Goal: Task Accomplishment & Management: Manage account settings

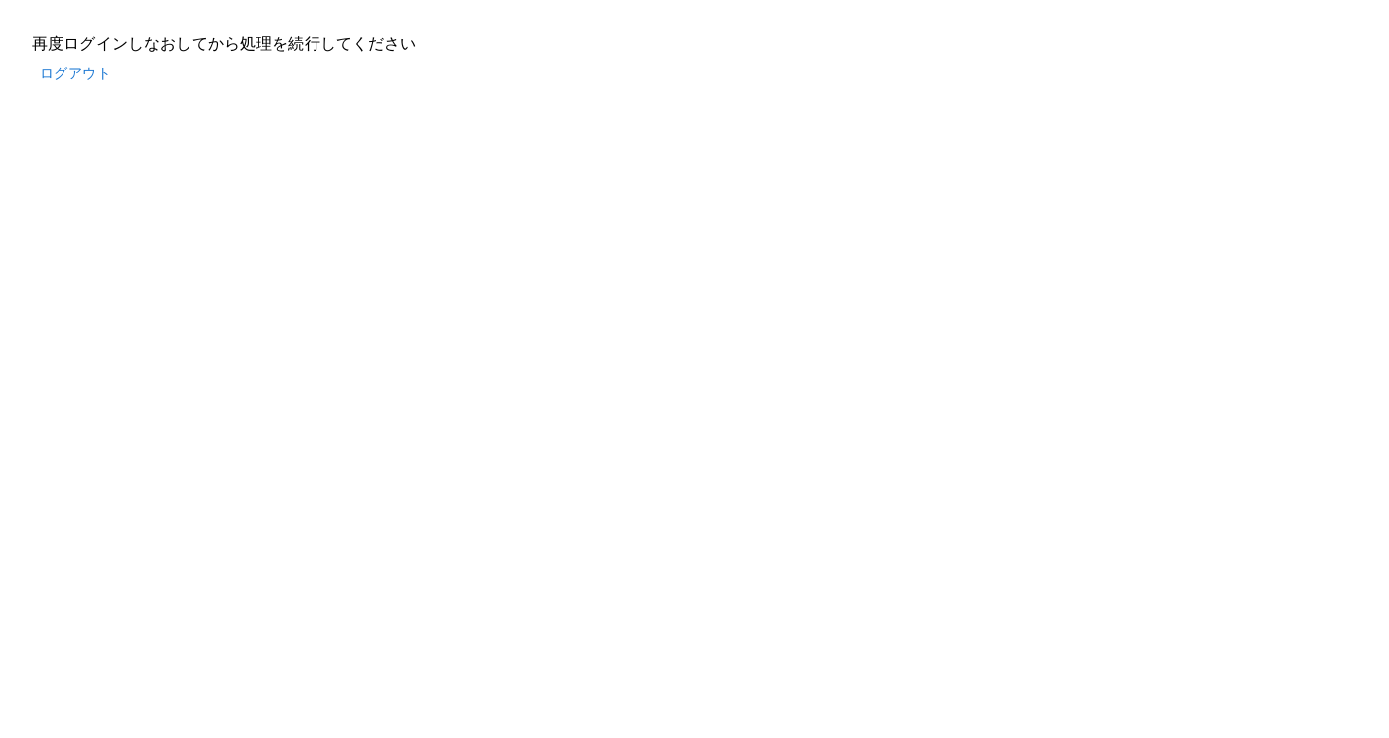
click at [82, 79] on button "ログアウト" at bounding box center [75, 74] width 87 height 37
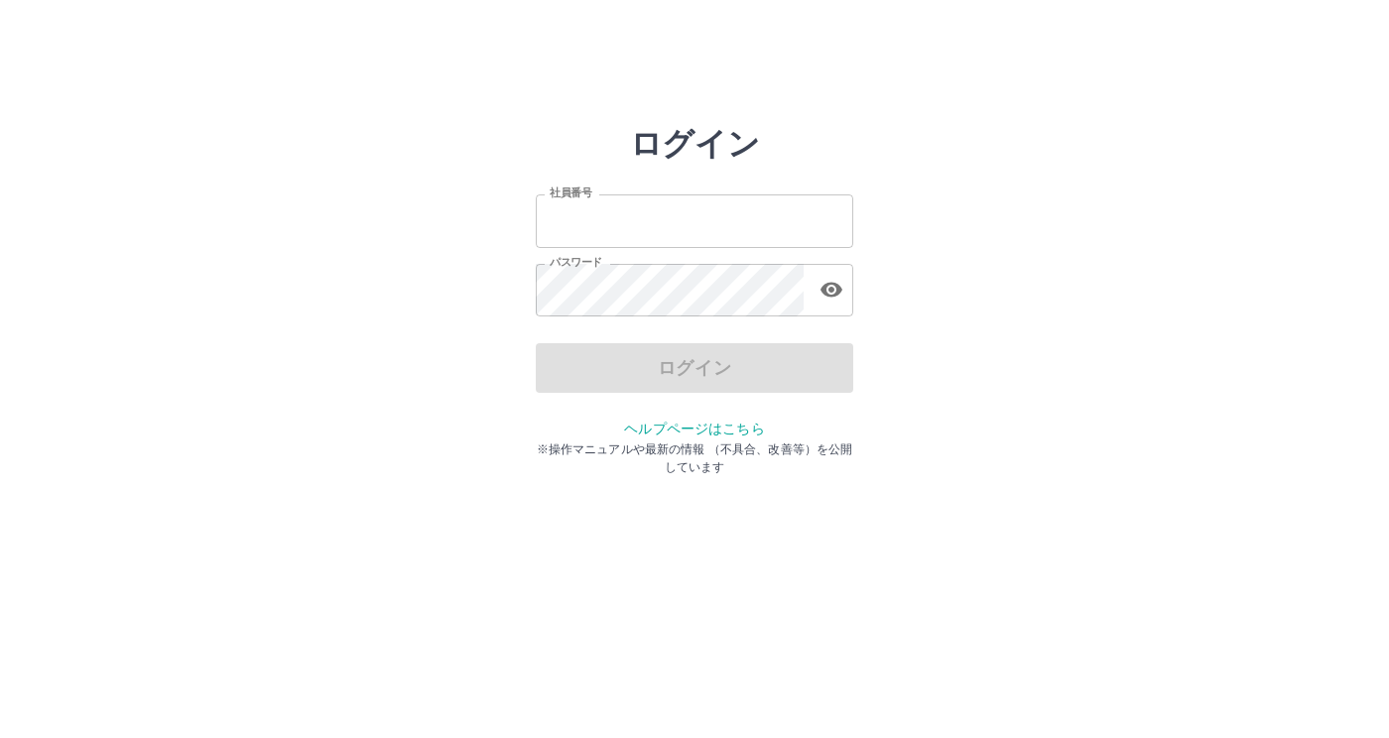
type input "*******"
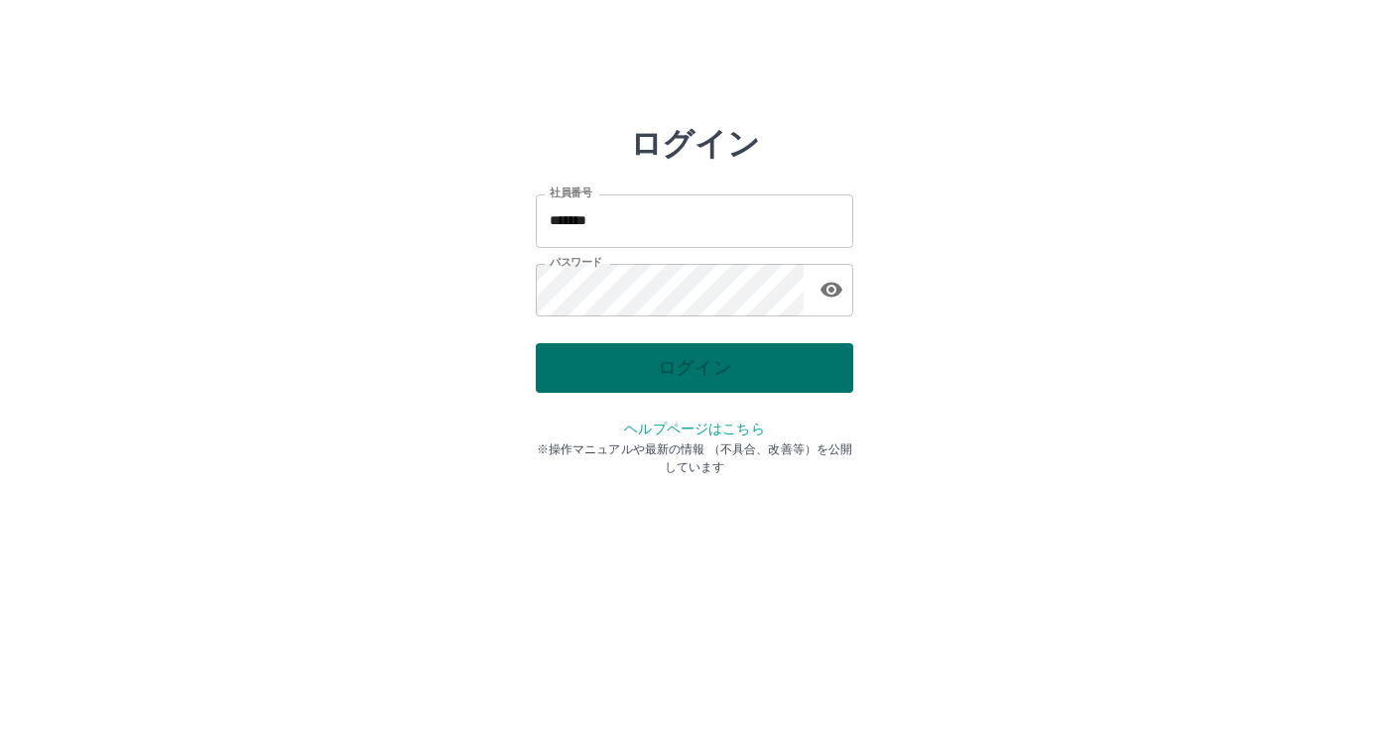
click at [647, 379] on div "ログイン" at bounding box center [694, 368] width 317 height 50
click at [670, 359] on button "ログイン" at bounding box center [694, 368] width 317 height 50
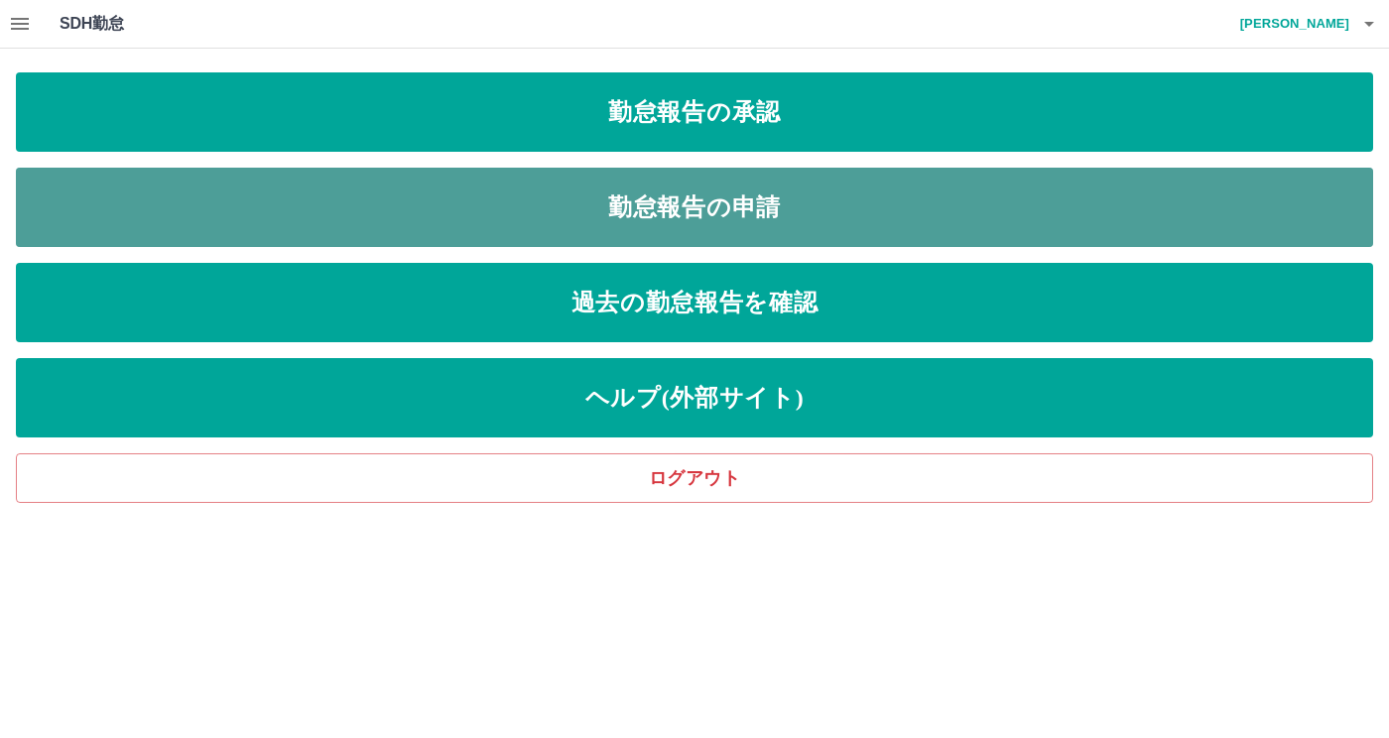
click at [689, 206] on link "勤怠報告の申請" at bounding box center [694, 207] width 1357 height 79
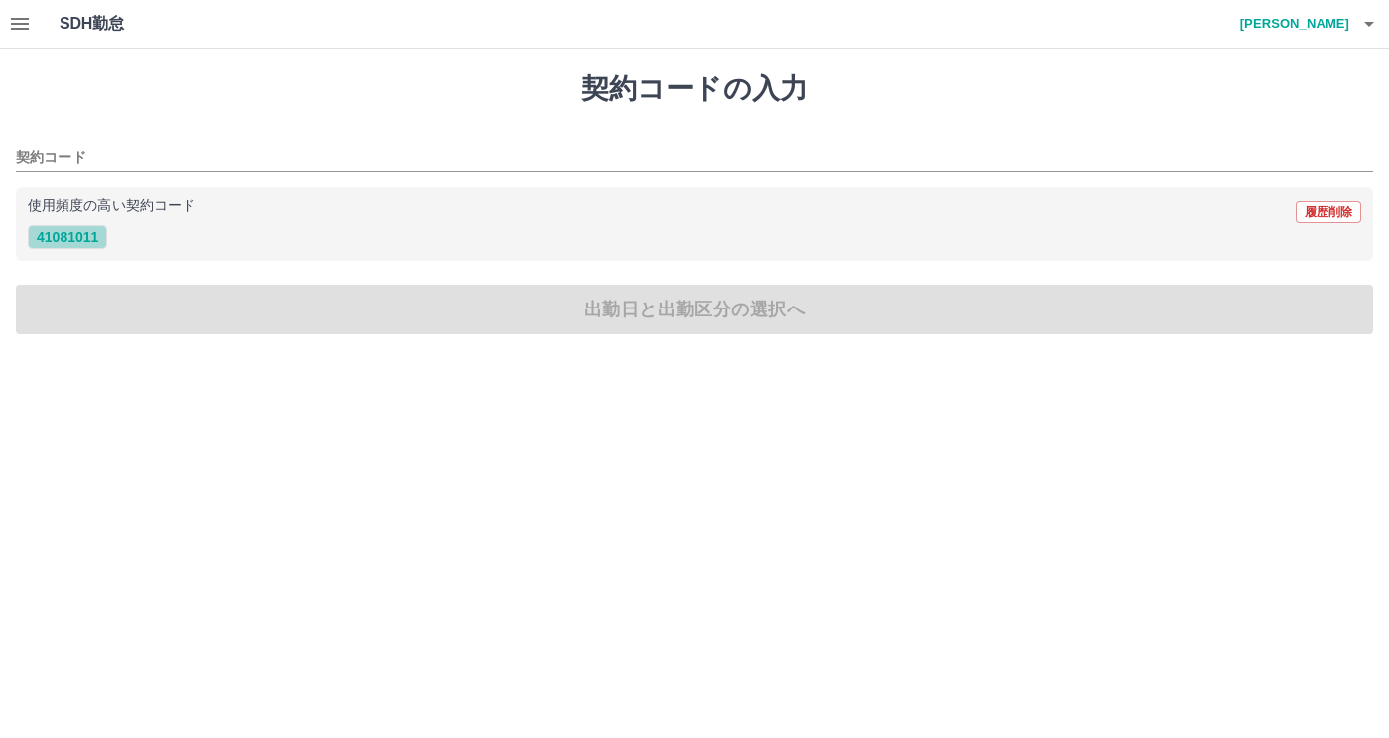
click at [85, 242] on button "41081011" at bounding box center [67, 237] width 79 height 24
type input "********"
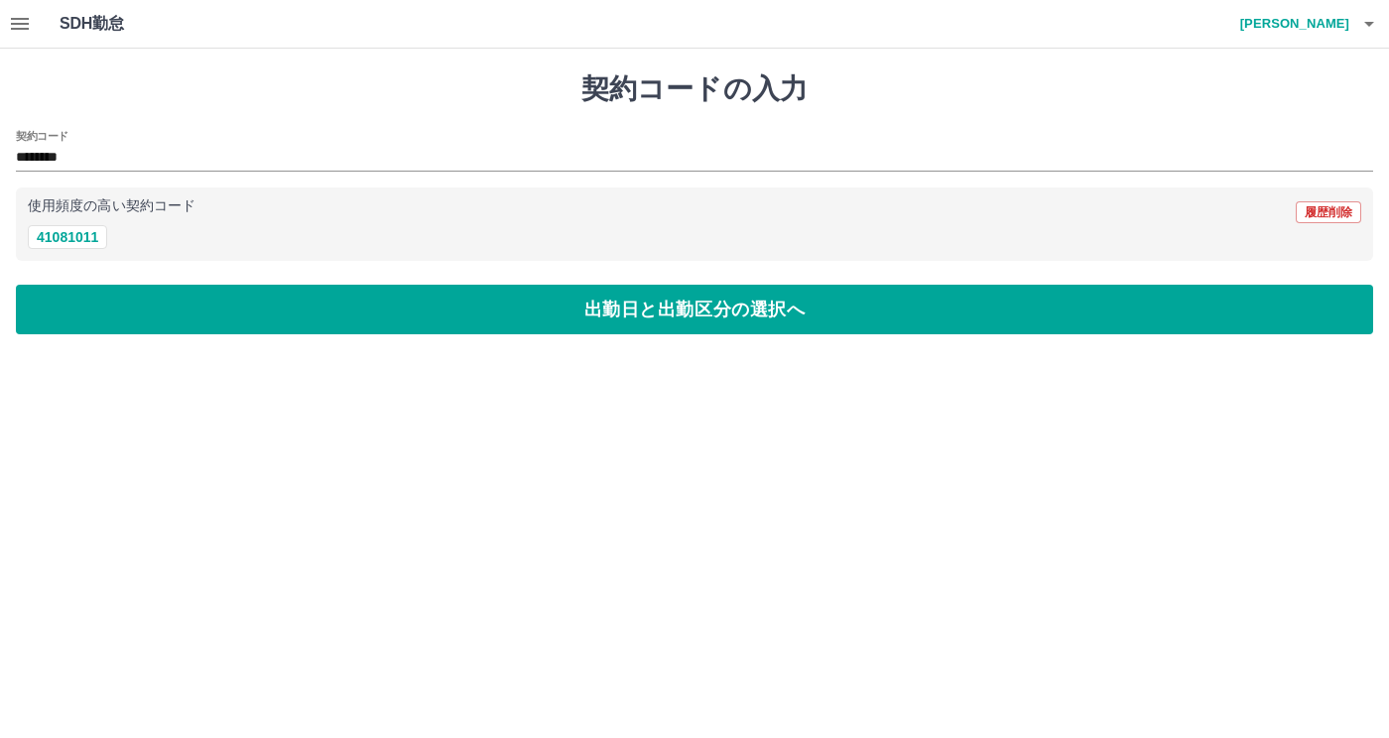
click at [19, 29] on icon "button" at bounding box center [20, 24] width 18 height 12
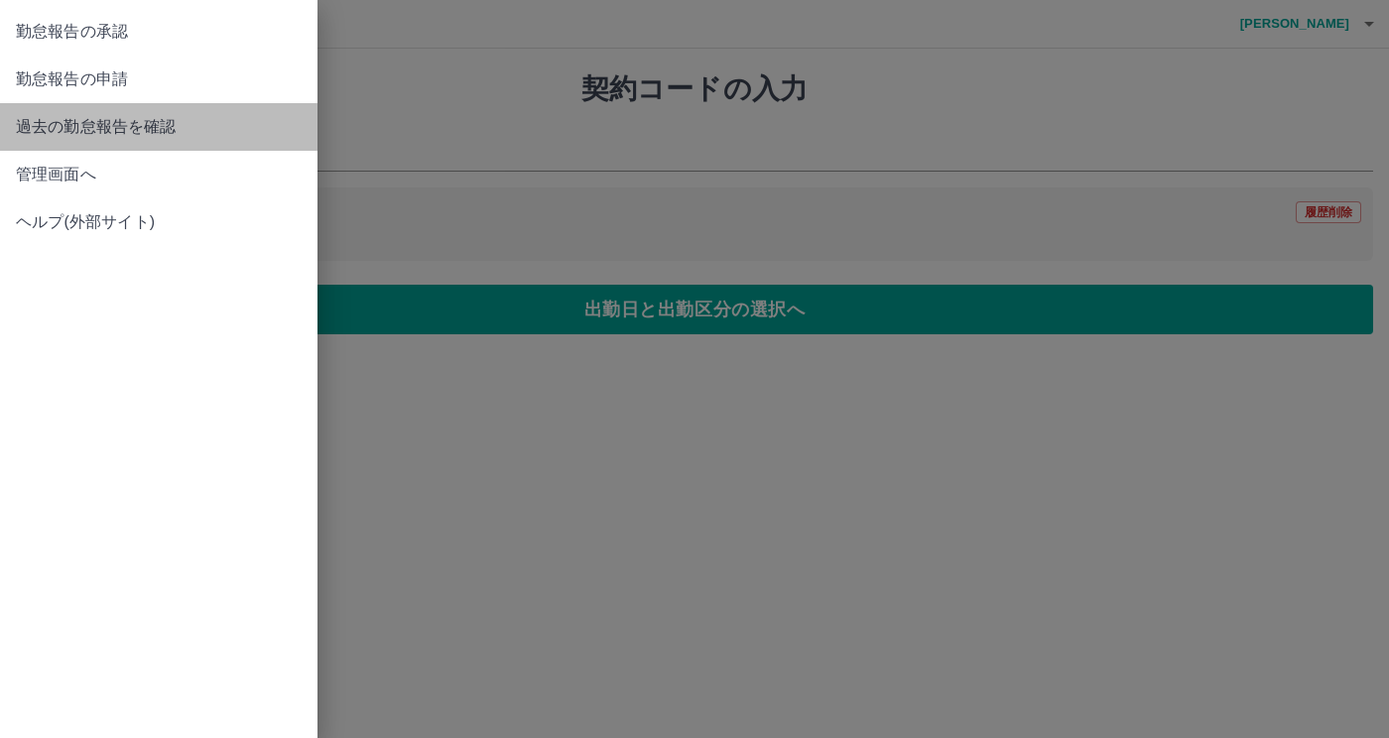
click at [124, 124] on span "過去の勤怠報告を確認" at bounding box center [159, 127] width 286 height 24
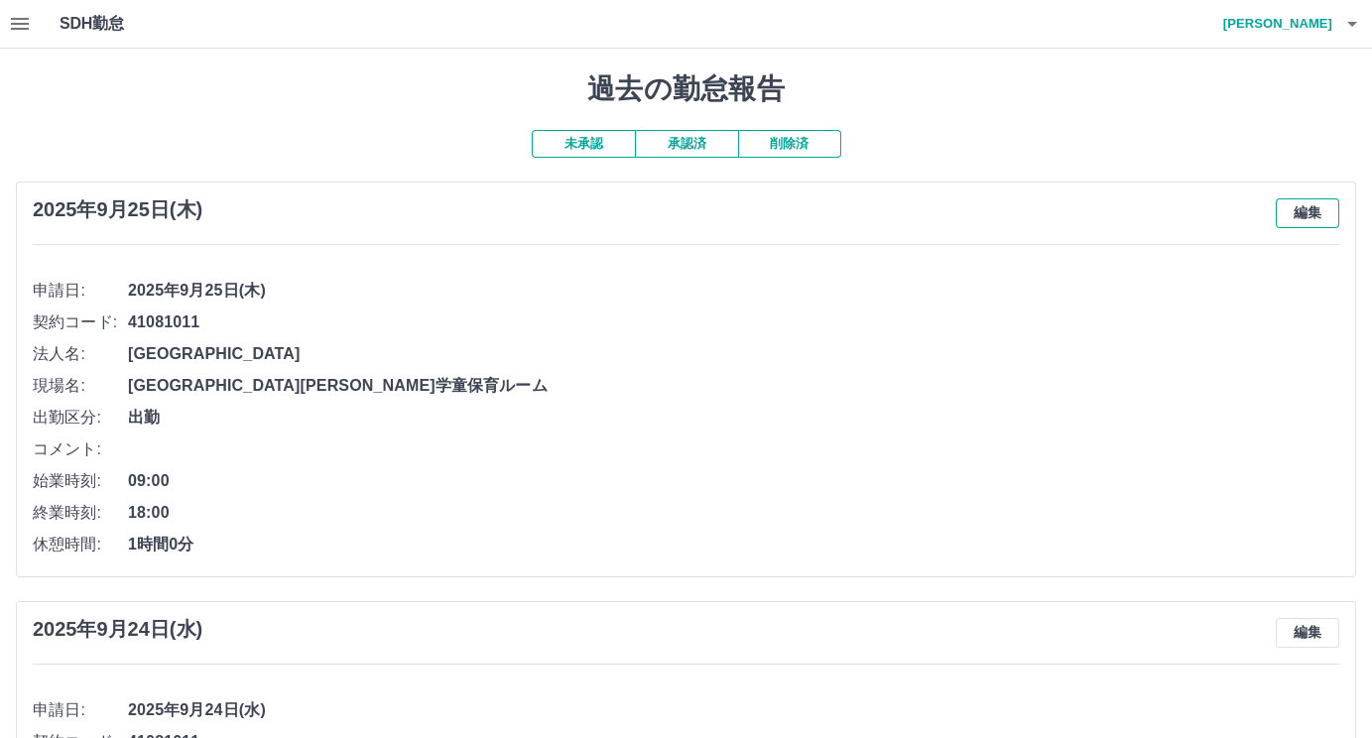
click at [1315, 210] on button "編集" at bounding box center [1307, 213] width 63 height 30
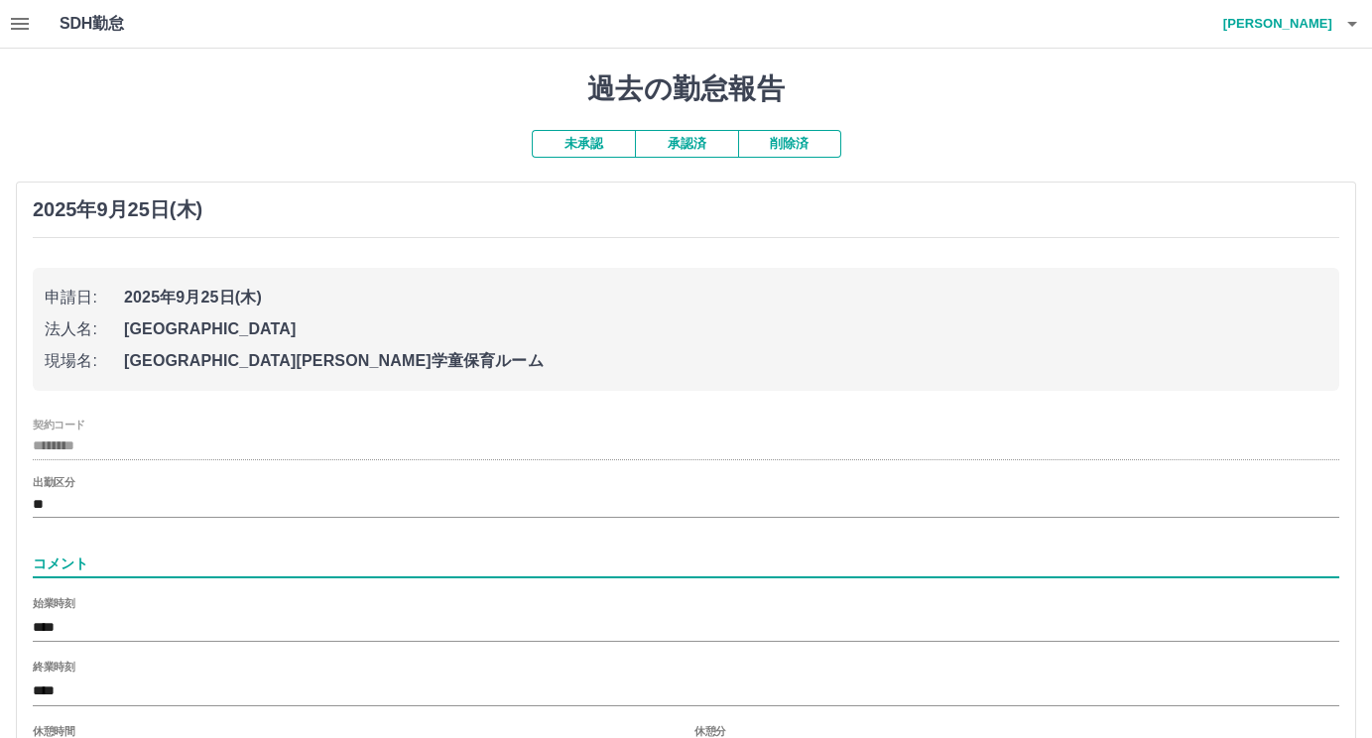
click at [81, 558] on input "コメント" at bounding box center [686, 564] width 1306 height 29
type input "**********"
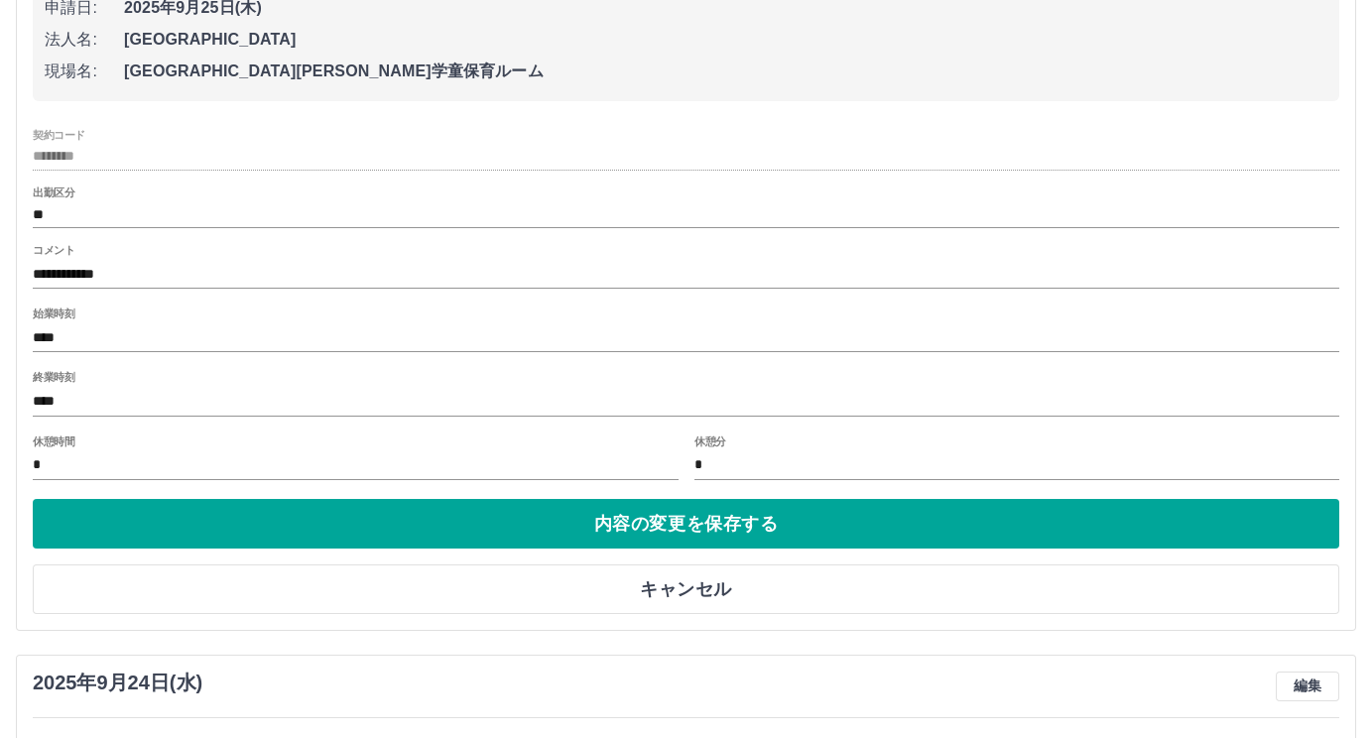
scroll to position [330, 0]
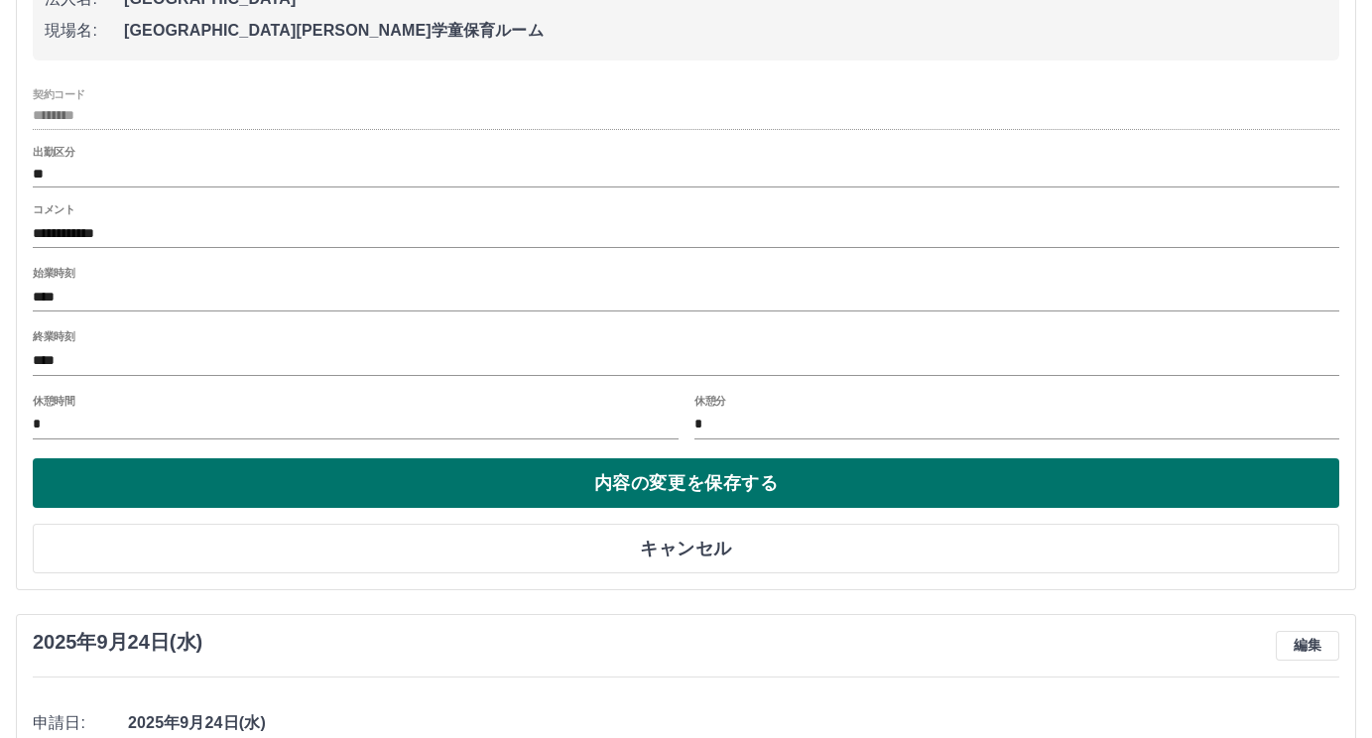
click at [801, 475] on button "内容の変更を保存する" at bounding box center [686, 483] width 1306 height 50
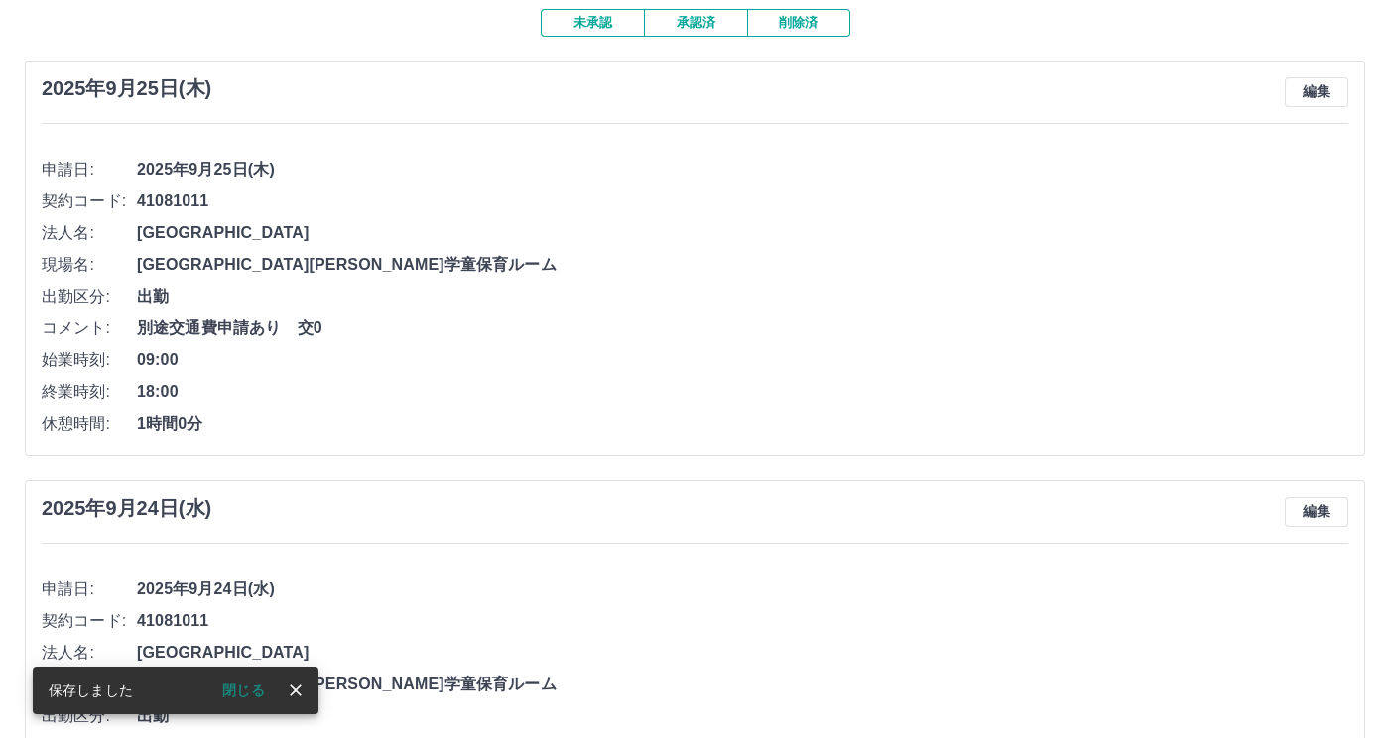
scroll to position [0, 0]
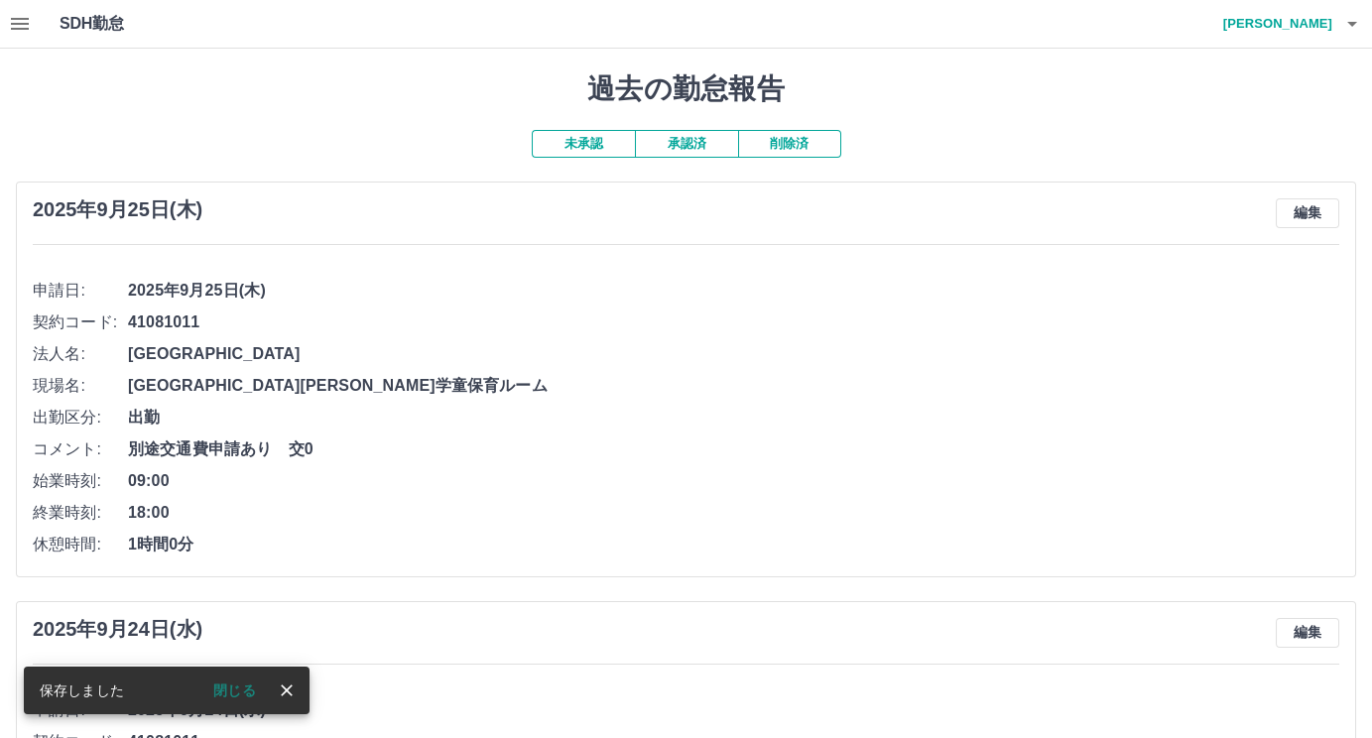
click at [286, 692] on icon "close" at bounding box center [287, 690] width 20 height 20
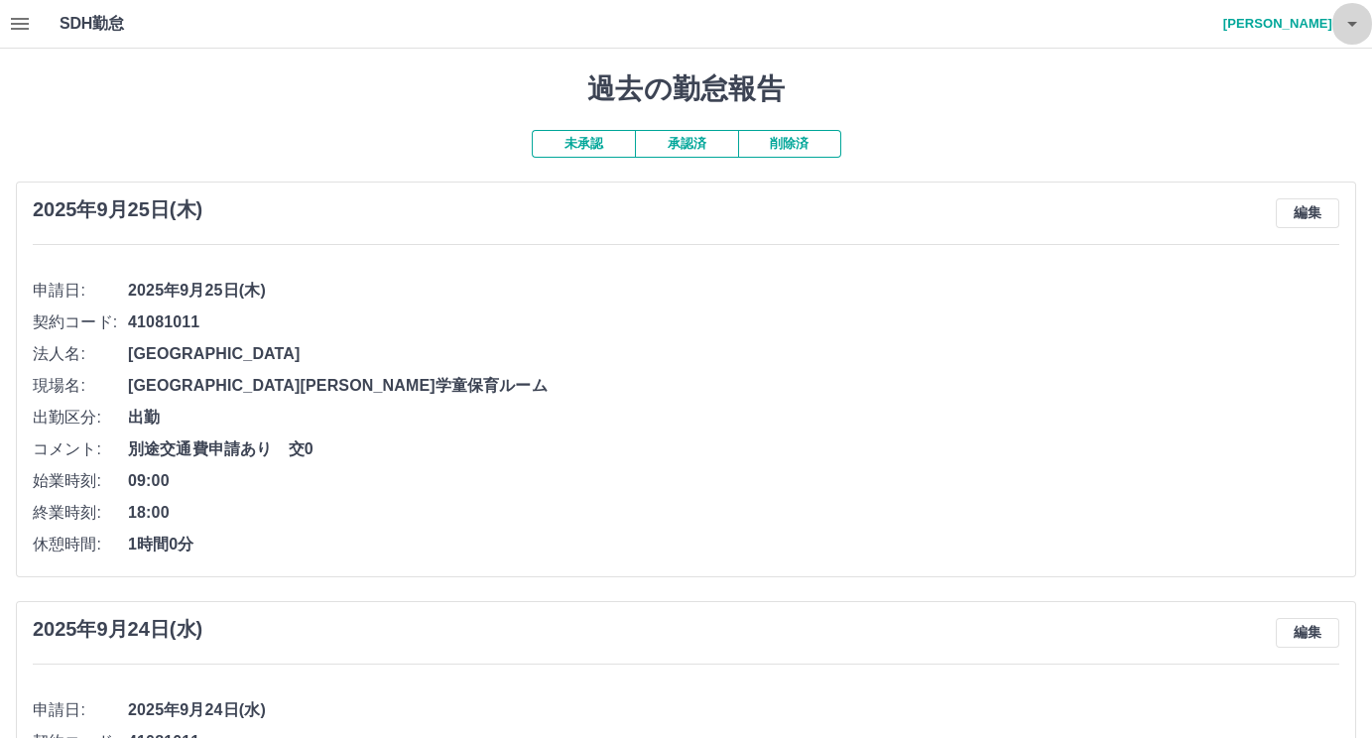
click at [1347, 24] on icon "button" at bounding box center [1352, 24] width 24 height 24
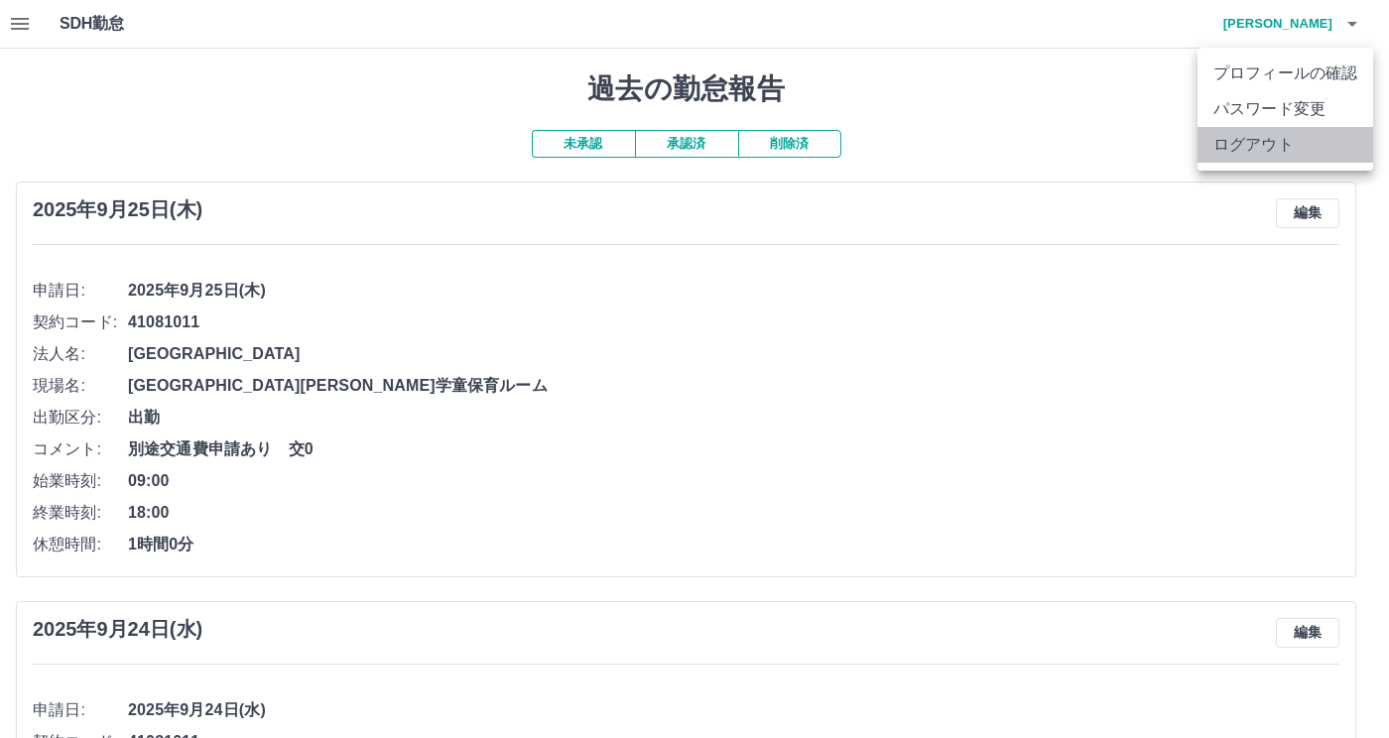
click at [1267, 138] on li "ログアウト" at bounding box center [1285, 145] width 176 height 36
